Goal: Find specific page/section: Find specific page/section

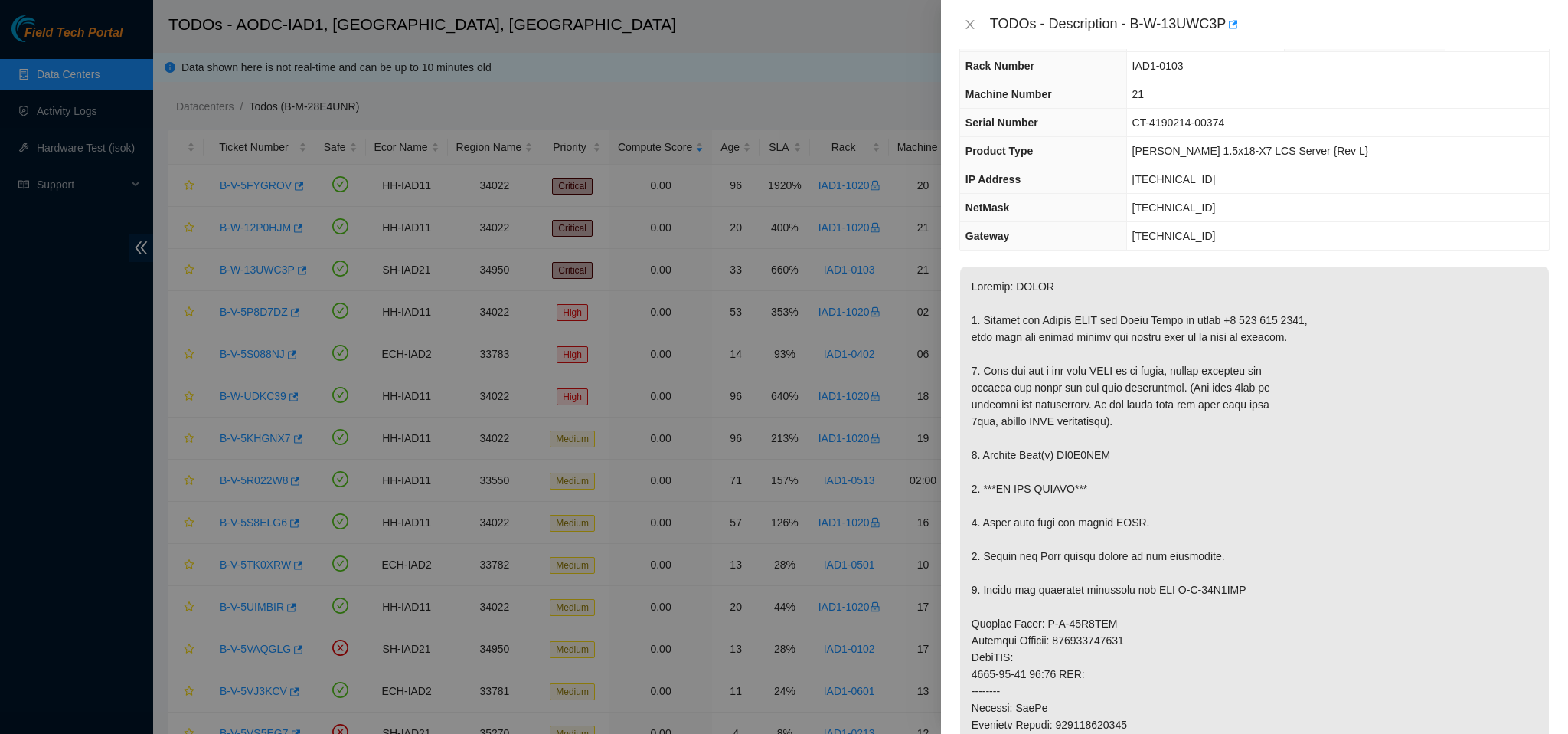
scroll to position [42, 0]
click at [968, 23] on icon "close" at bounding box center [970, 24] width 12 height 12
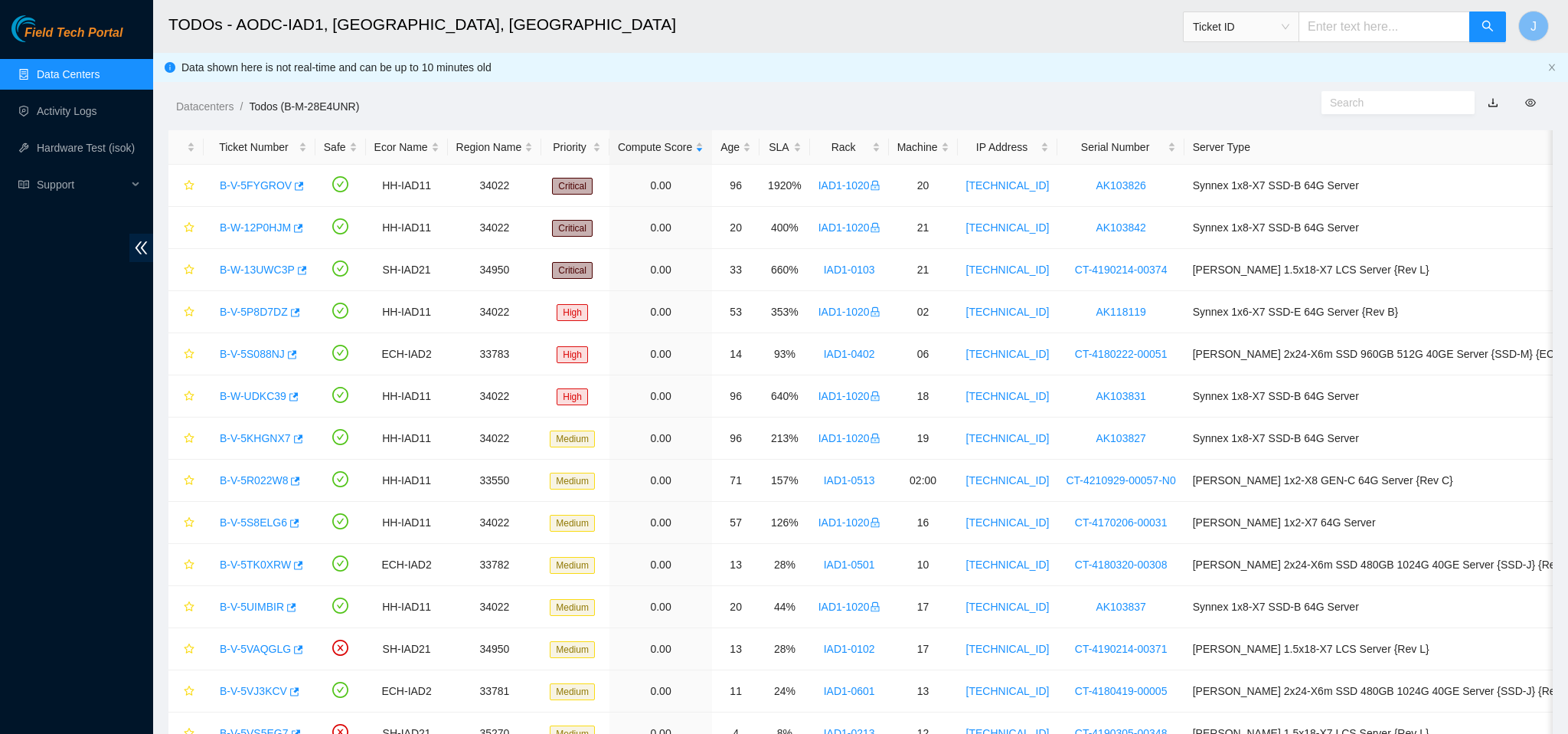
click at [86, 78] on link "Data Centers" at bounding box center [68, 74] width 63 height 12
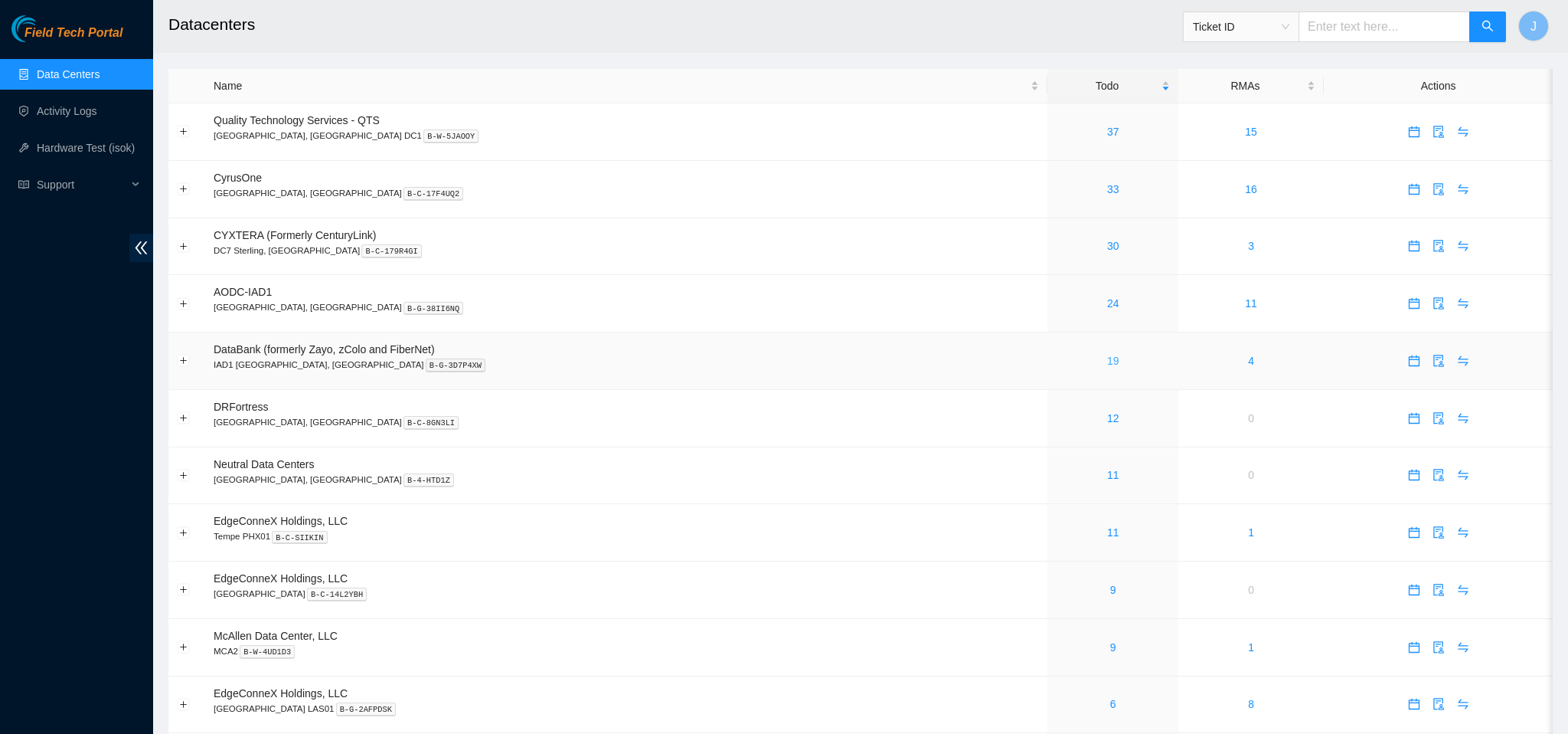
click at [1107, 364] on link "19" at bounding box center [1113, 360] width 12 height 12
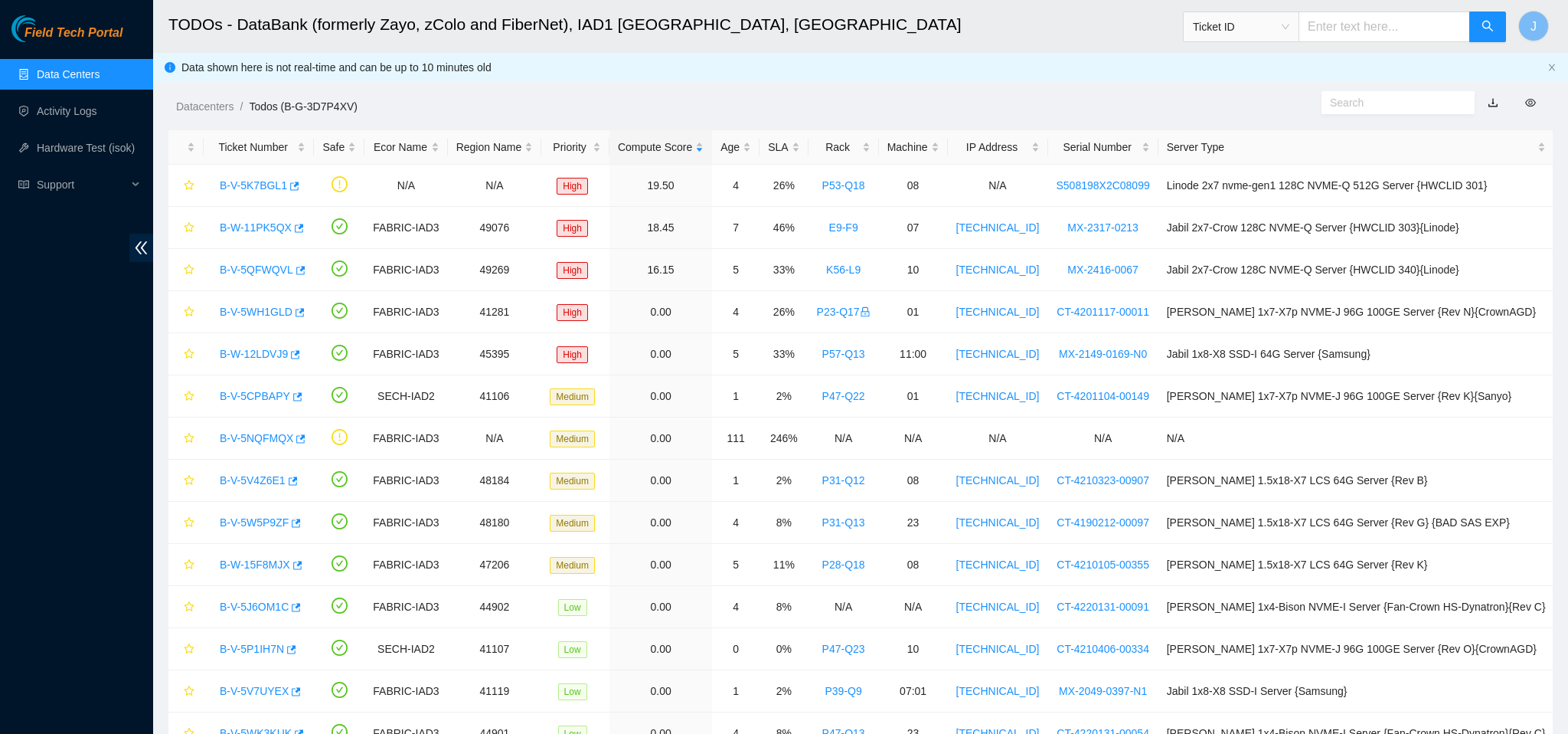
click at [1388, 28] on input "text" at bounding box center [1385, 26] width 172 height 30
click at [63, 76] on link "Data Centers" at bounding box center [68, 74] width 63 height 12
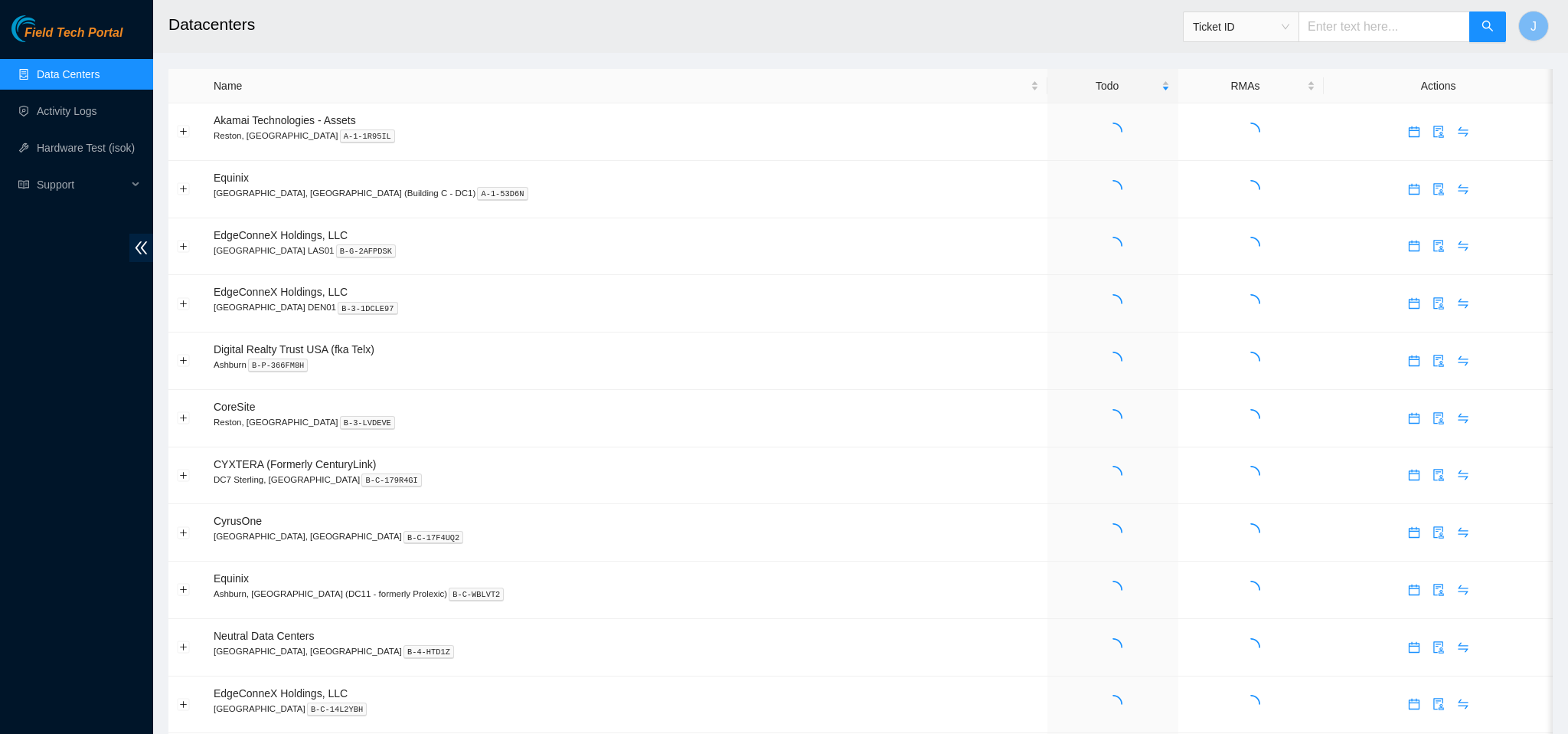
click at [1376, 26] on input "text" at bounding box center [1385, 26] width 172 height 30
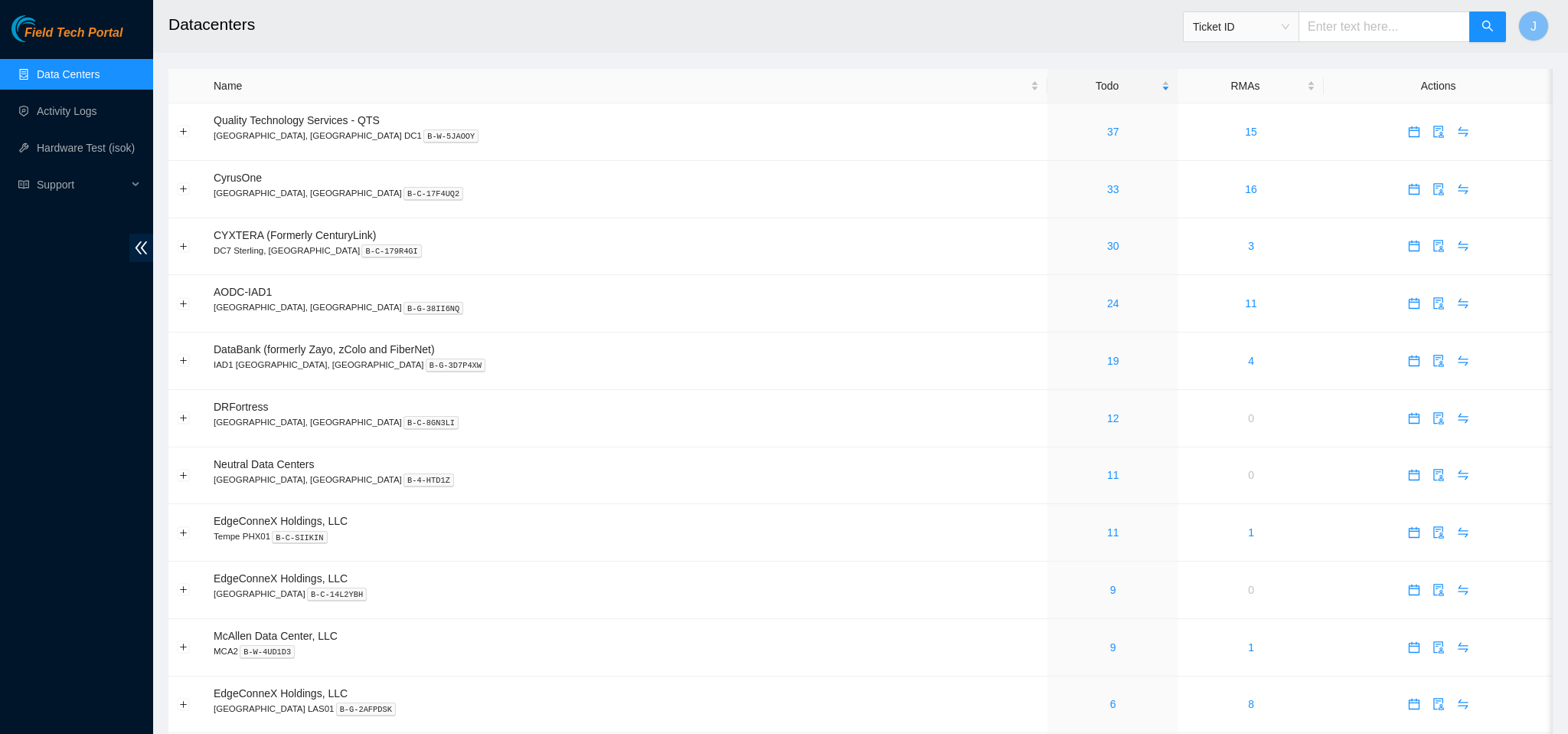
paste input "B-V-5PLIVC9"
type input "B-V-5PLIVC9"
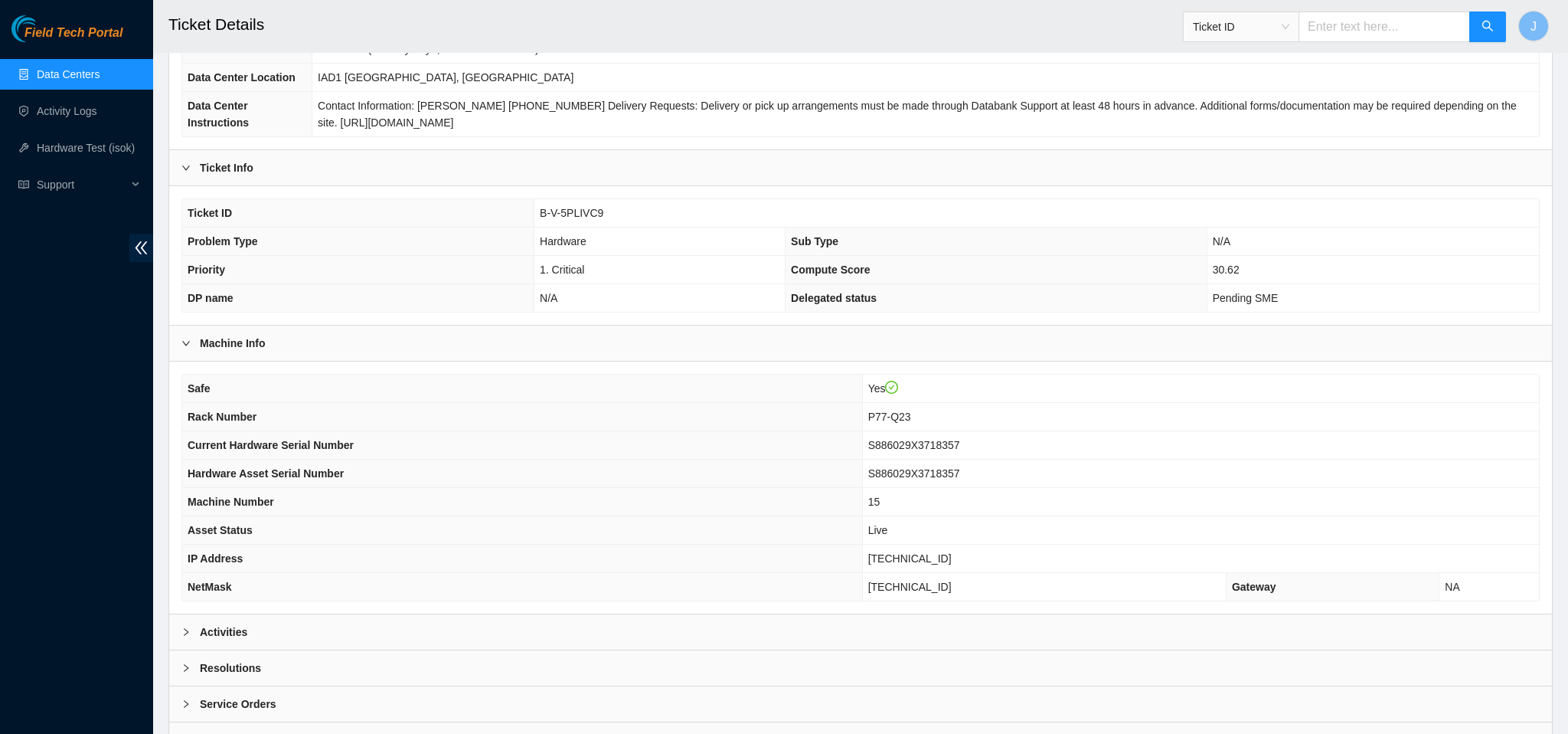
scroll to position [239, 0]
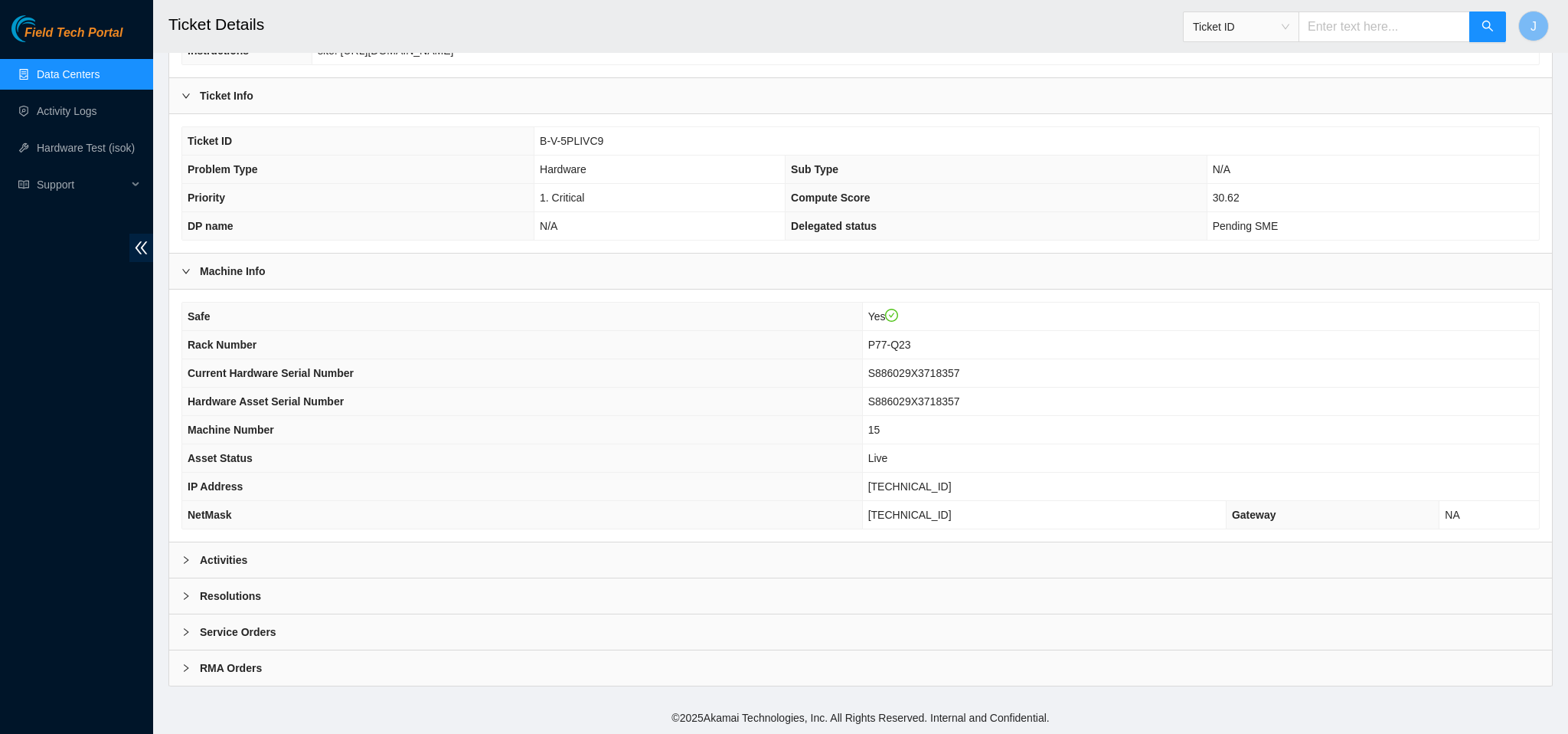
click at [936, 563] on div "Activities" at bounding box center [860, 559] width 1383 height 35
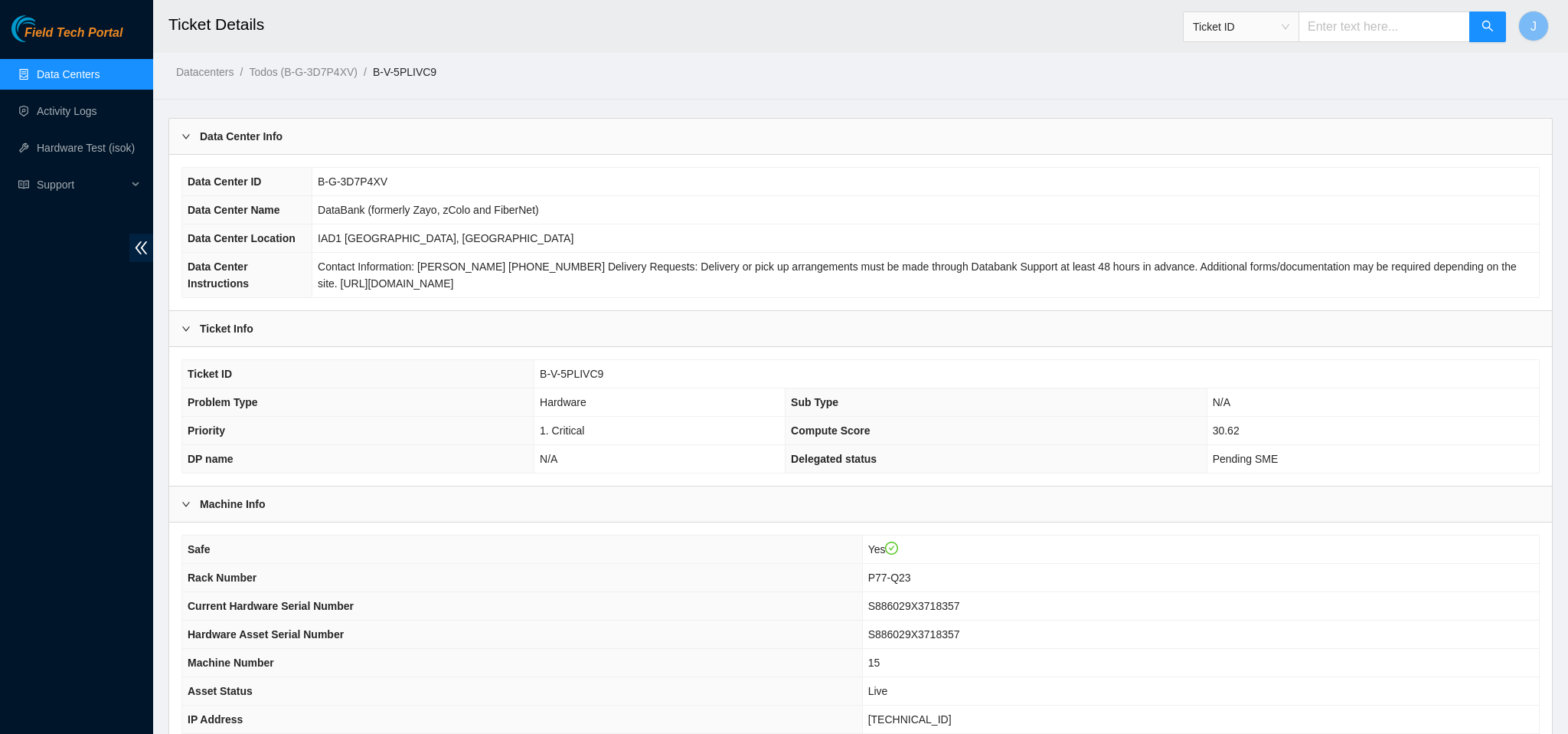
scroll to position [0, 0]
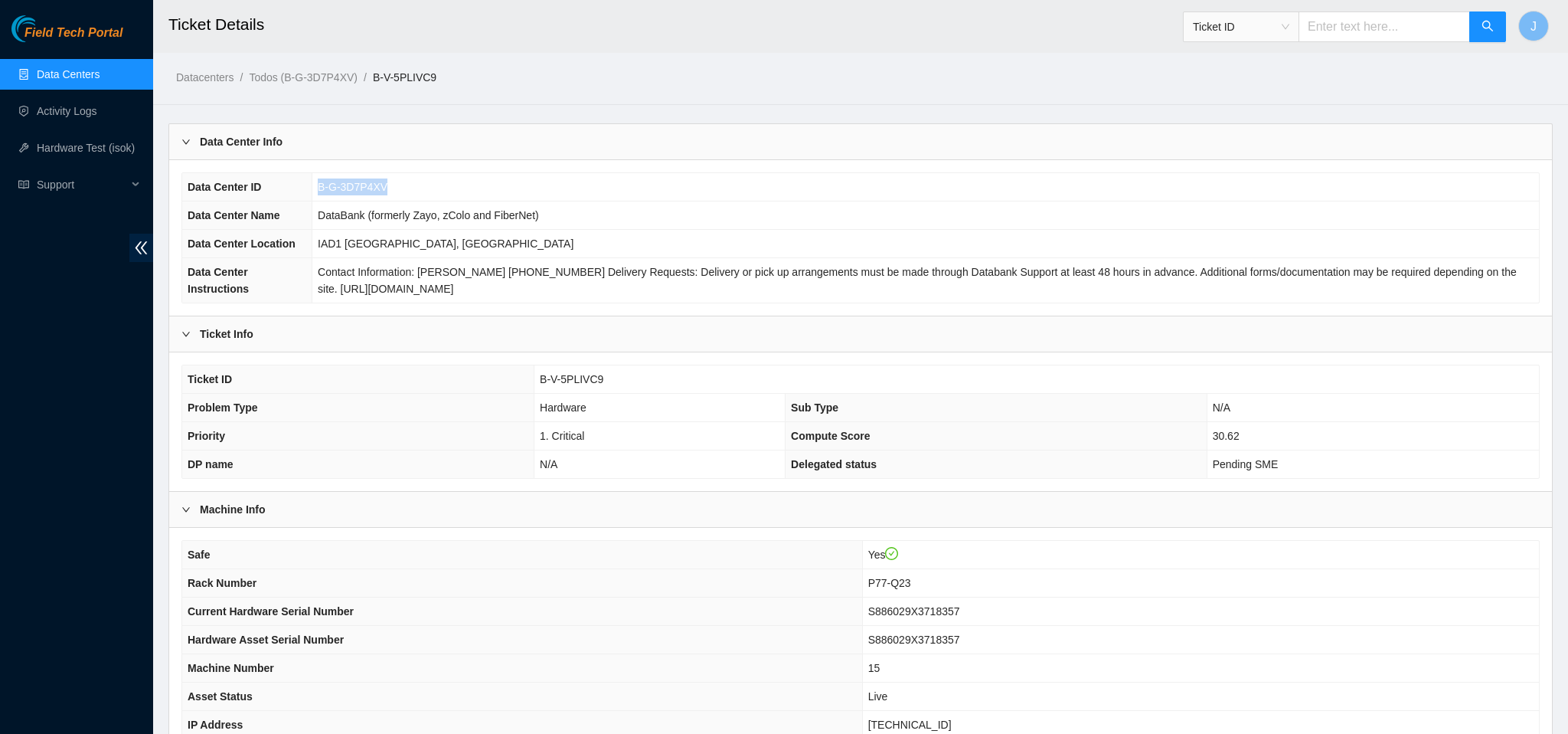
drag, startPoint x: 400, startPoint y: 181, endPoint x: 311, endPoint y: 190, distance: 89.5
click at [311, 190] on tr "Data Center ID B-G-3D7P4XV" at bounding box center [860, 188] width 1357 height 28
drag, startPoint x: 620, startPoint y: 380, endPoint x: 544, endPoint y: 372, distance: 76.4
click at [544, 372] on td "B-V-5PLIVC9" at bounding box center [1037, 379] width 1005 height 28
copy span "B-V-5PLIVC9"
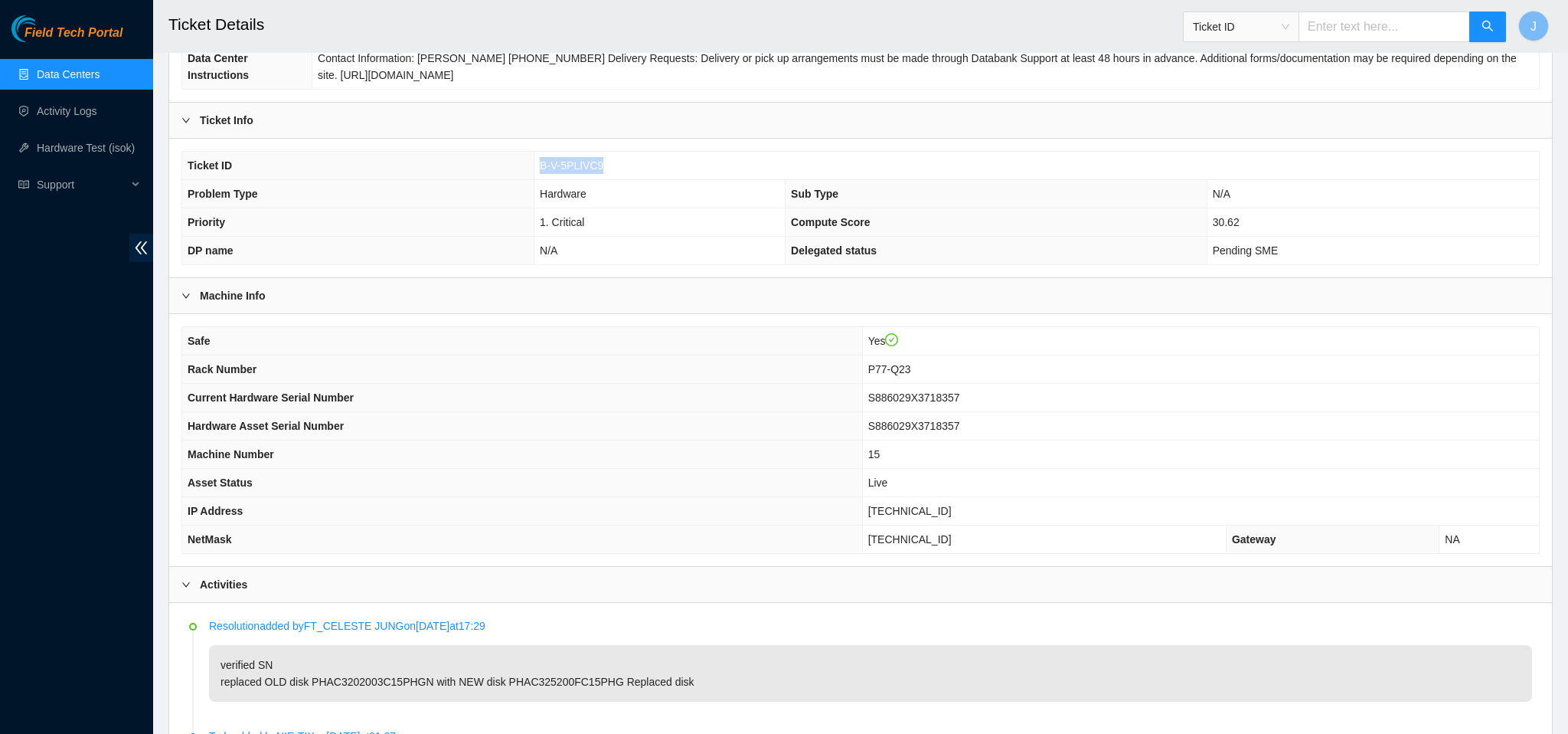
scroll to position [247, 0]
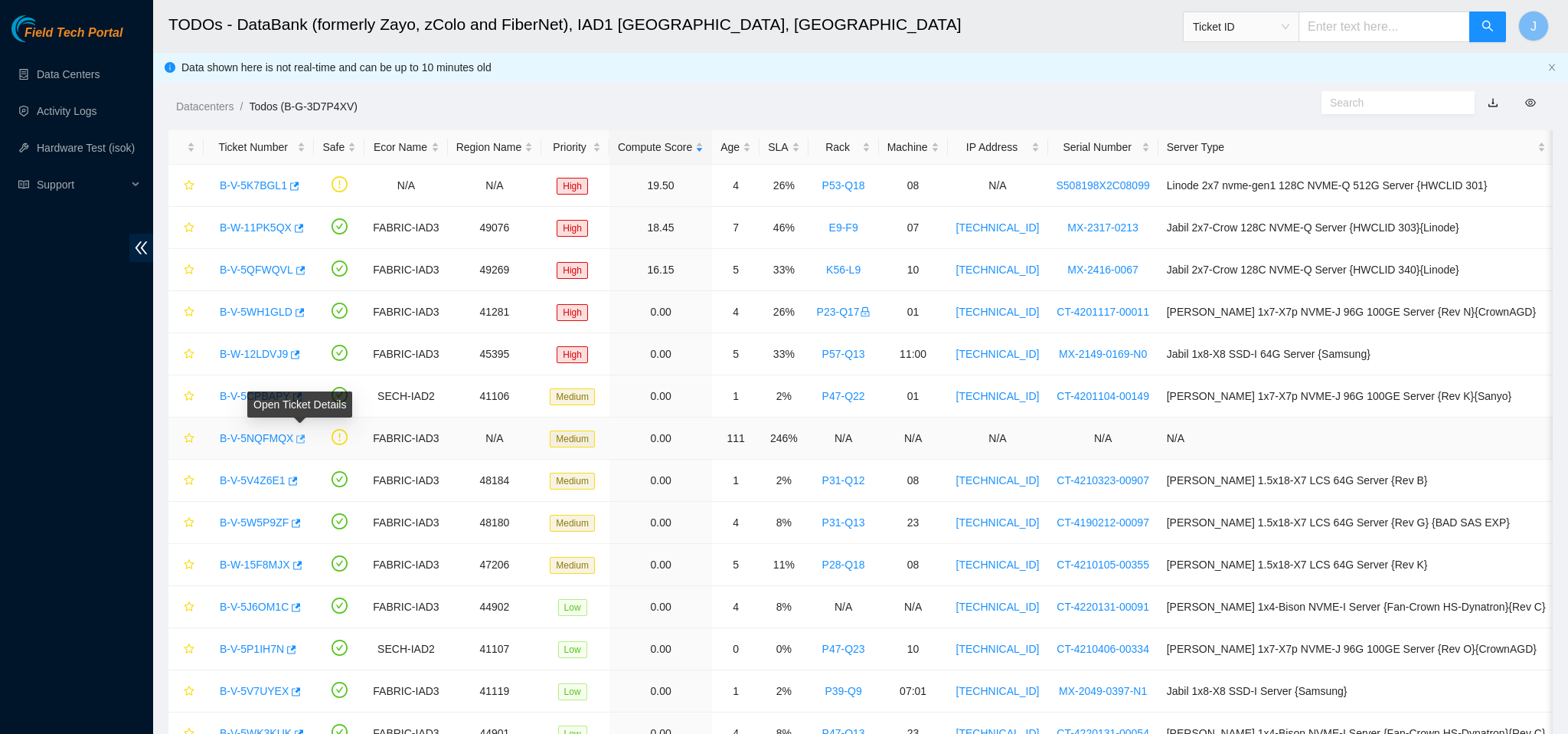
click at [305, 439] on icon "button" at bounding box center [302, 439] width 9 height 8
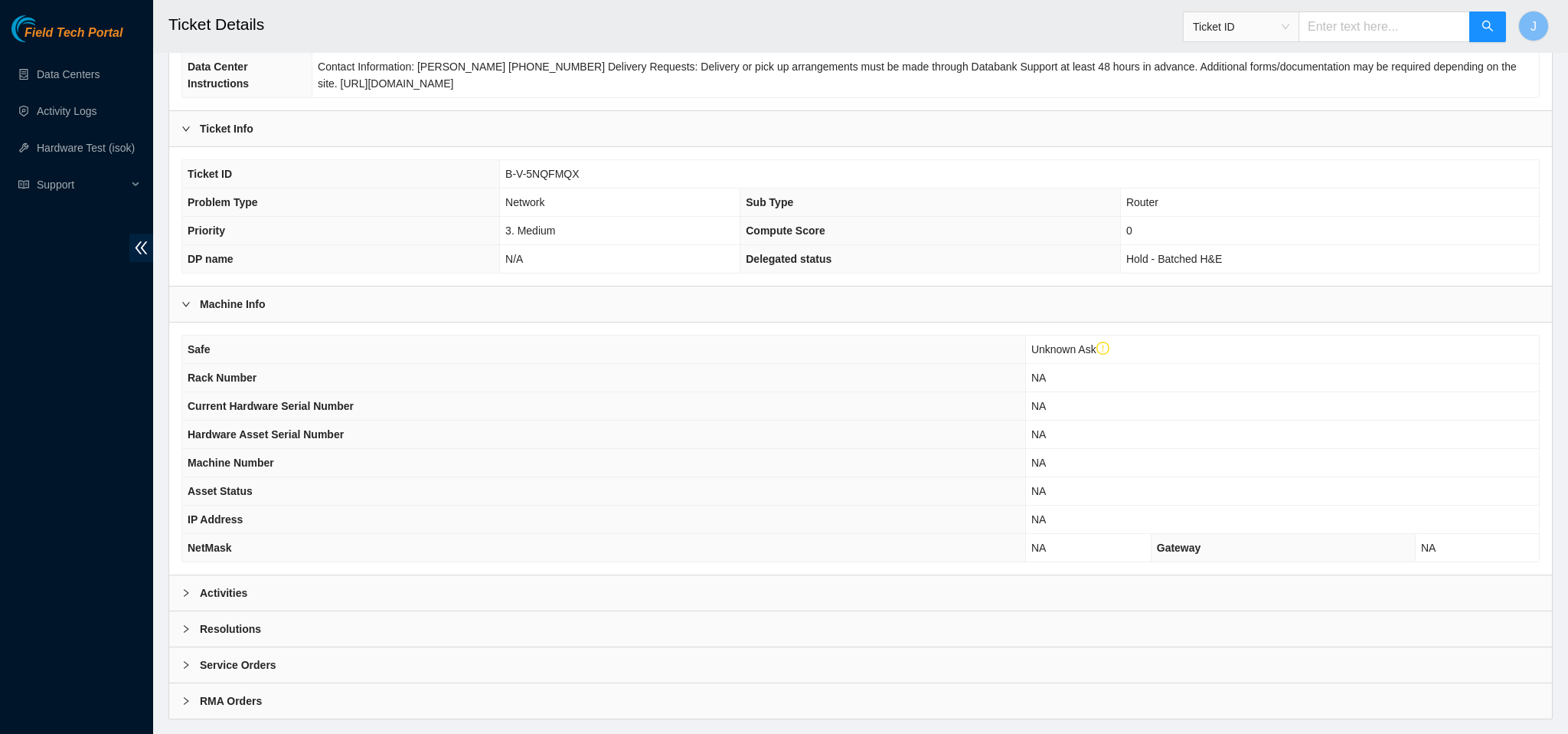
scroll to position [267, 0]
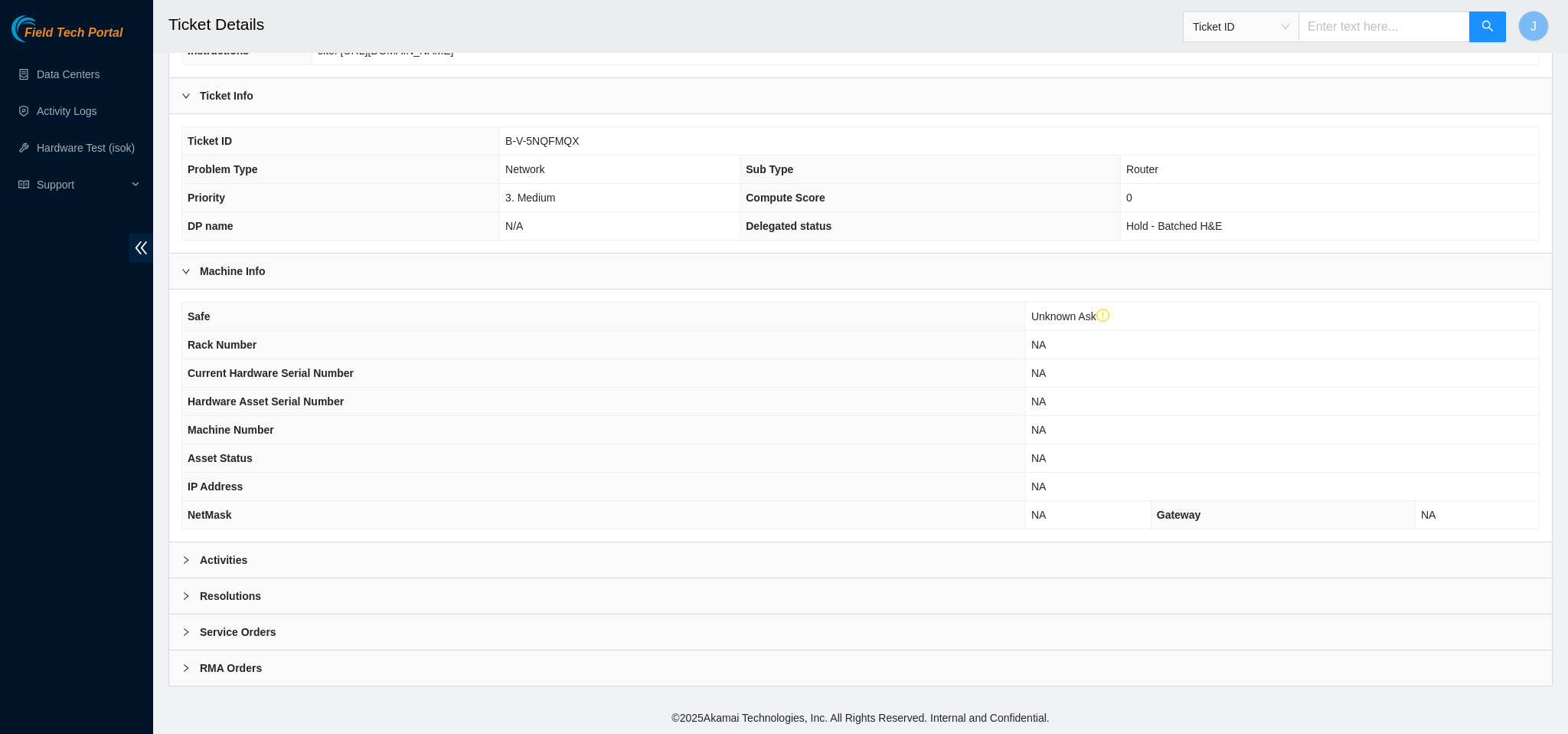
click at [583, 556] on div "Activities" at bounding box center [860, 559] width 1383 height 35
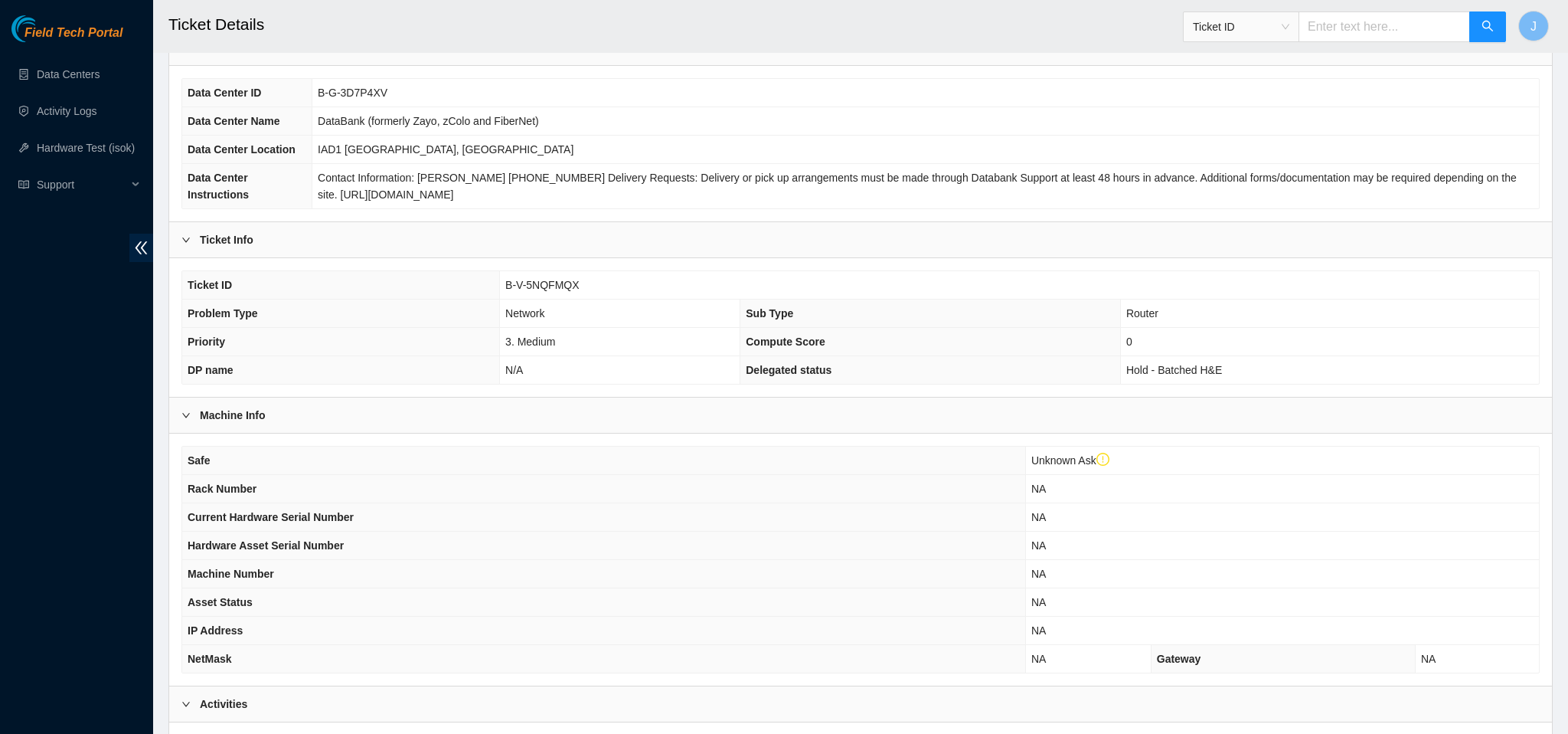
scroll to position [0, 0]
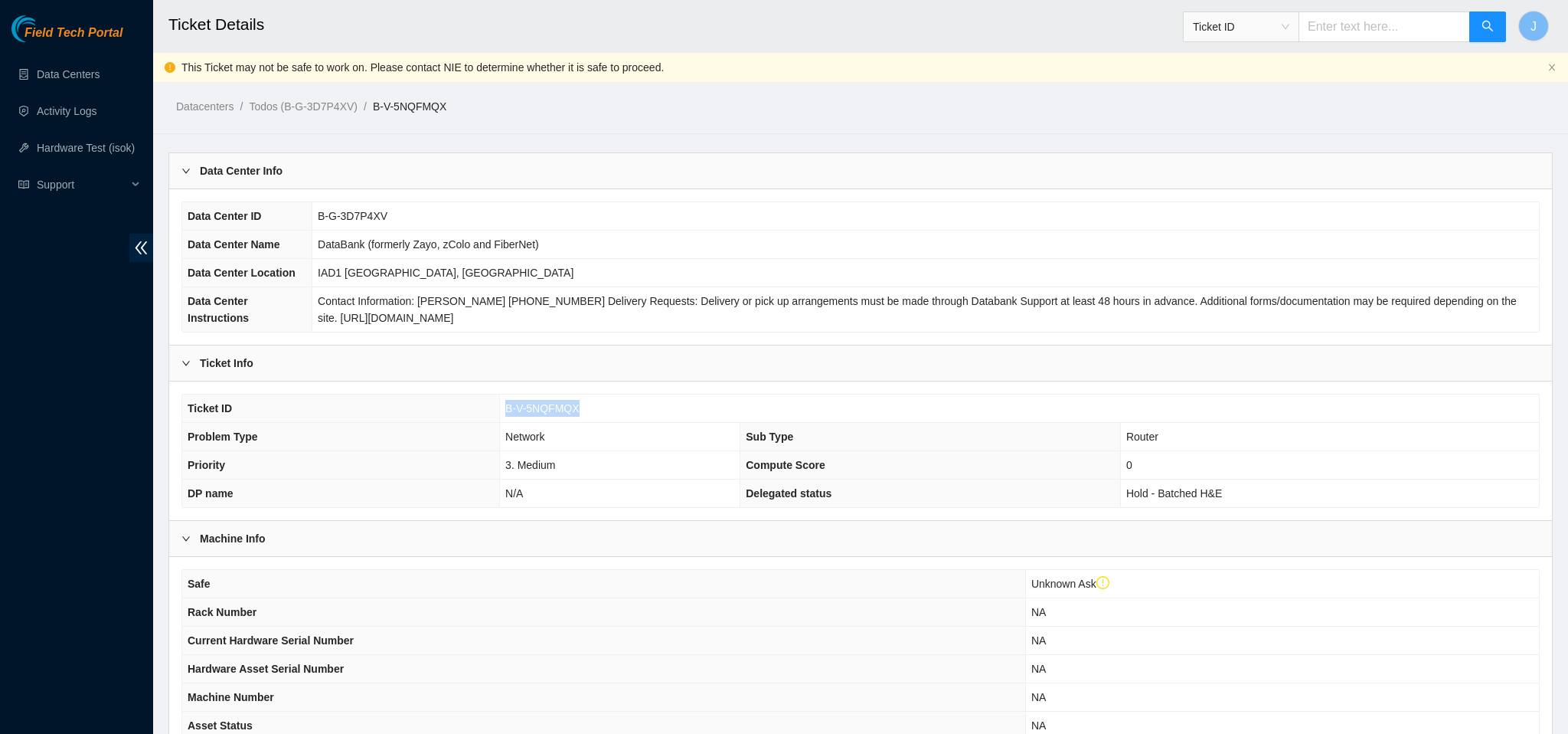
drag, startPoint x: 589, startPoint y: 407, endPoint x: 499, endPoint y: 410, distance: 90.0
click at [500, 410] on td "B-V-5NQFMQX" at bounding box center [1019, 409] width 1039 height 28
copy span "B-V-5NQFMQX"
